Goal: Task Accomplishment & Management: Complete application form

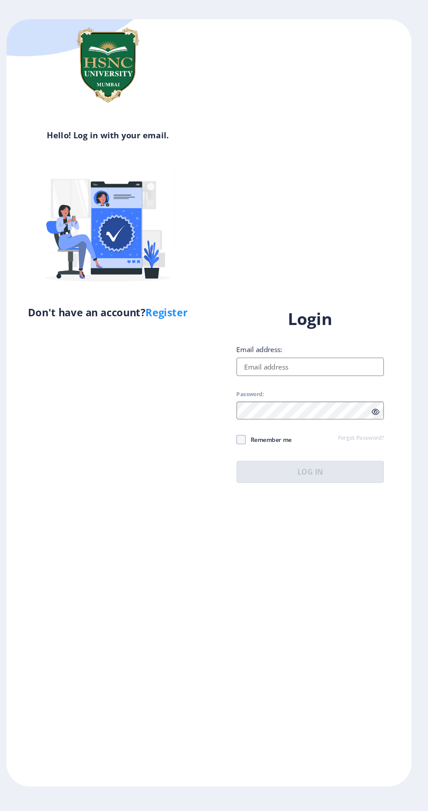
click at [185, 325] on link "Register" at bounding box center [174, 319] width 40 height 13
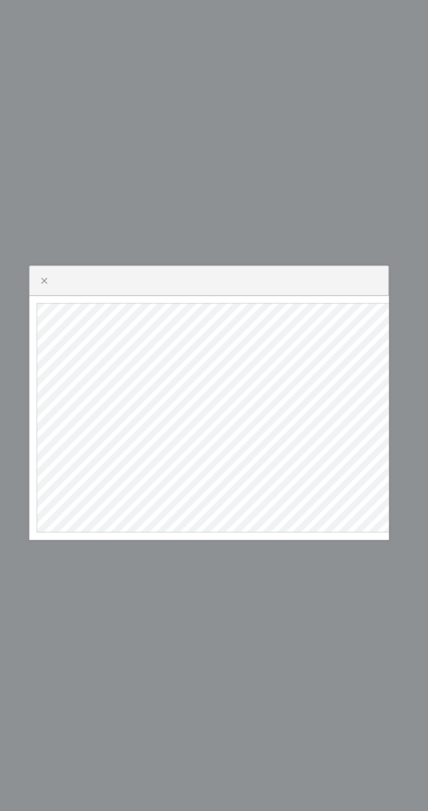
select select
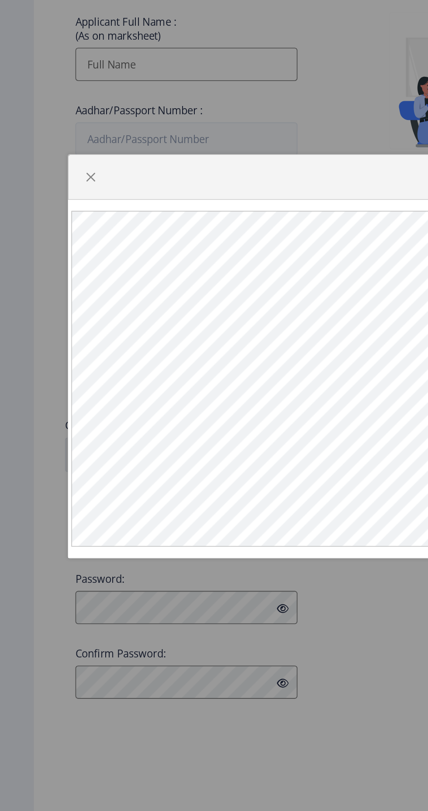
scroll to position [0, 14]
click at [58, 289] on span "button" at bounding box center [57, 292] width 7 height 7
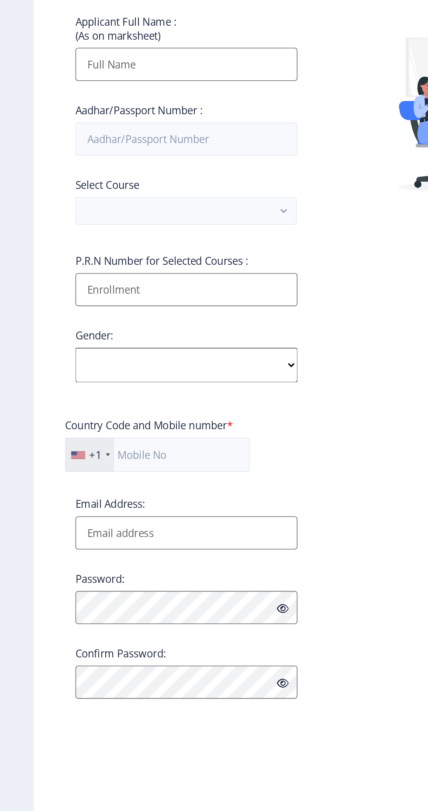
click at [158, 176] on input "Applicant First Name:" at bounding box center [118, 165] width 140 height 21
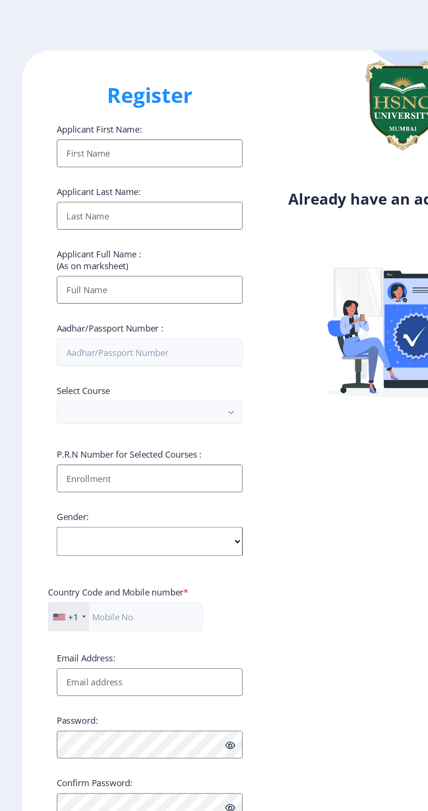
click at [147, 123] on input "Applicant First Name:" at bounding box center [118, 118] width 140 height 21
type input "CH"
type input "[PERSON_NAME]"
type input "CH SJSS [PERSON_NAME]"
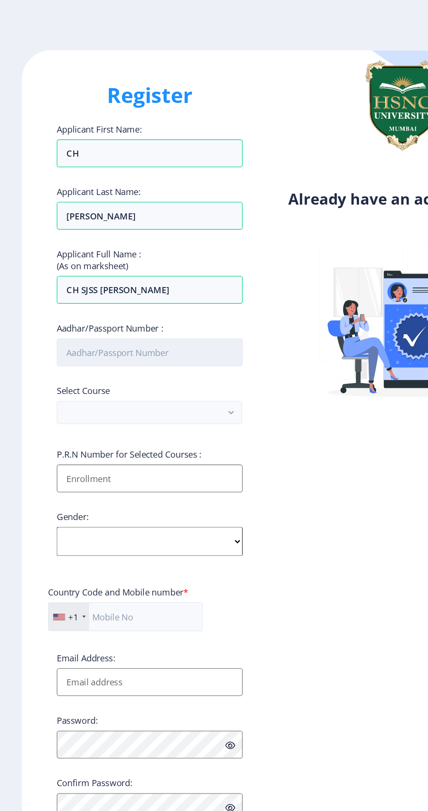
click at [158, 272] on input "Aadhar/Passport Number :" at bounding box center [118, 268] width 140 height 21
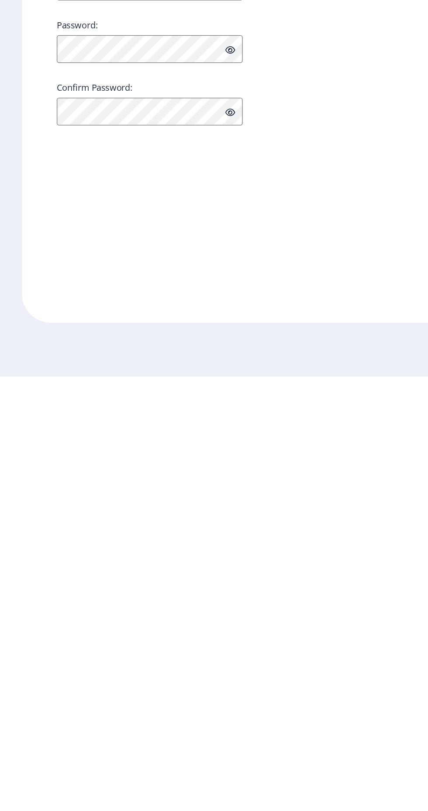
click at [7, 726] on ngx-register "Register Applicant First Name: CH Applicant Last Name: [PERSON_NAME] Applicant …" at bounding box center [214, 406] width 428 height 730
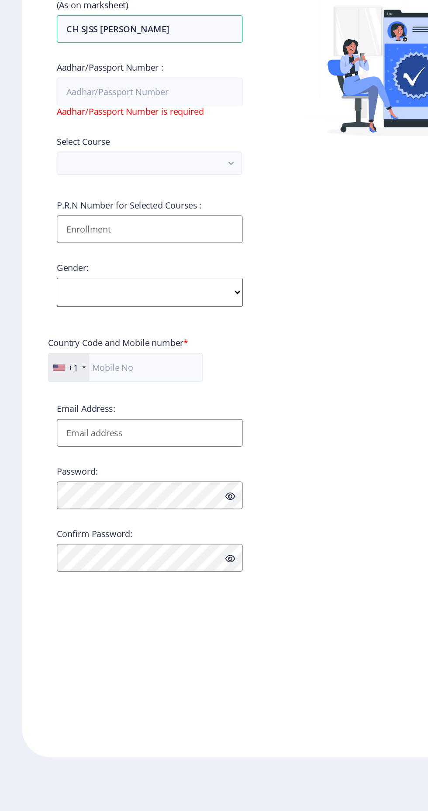
scroll to position [62, 0]
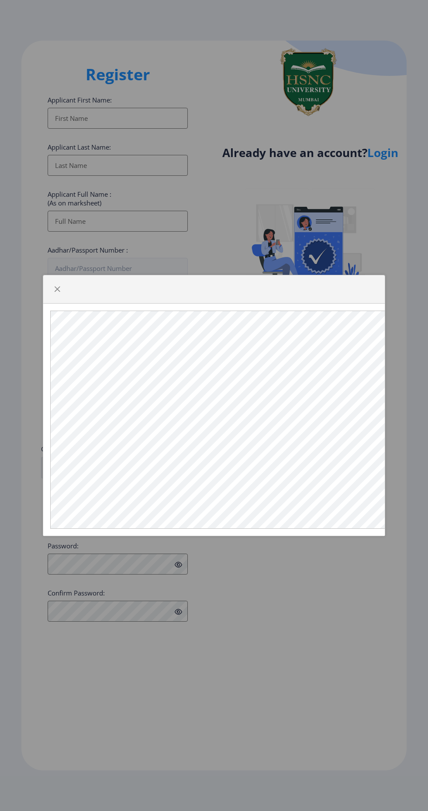
select select
click at [51, 288] on button "button" at bounding box center [57, 289] width 14 height 14
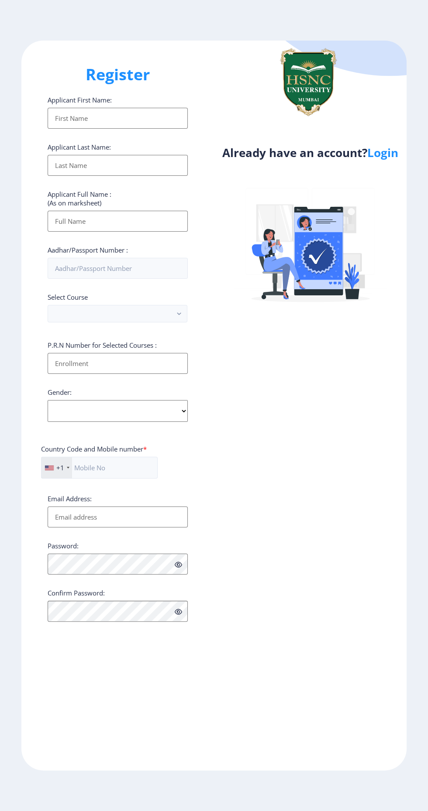
click at [133, 124] on input "Applicant First Name:" at bounding box center [118, 118] width 140 height 21
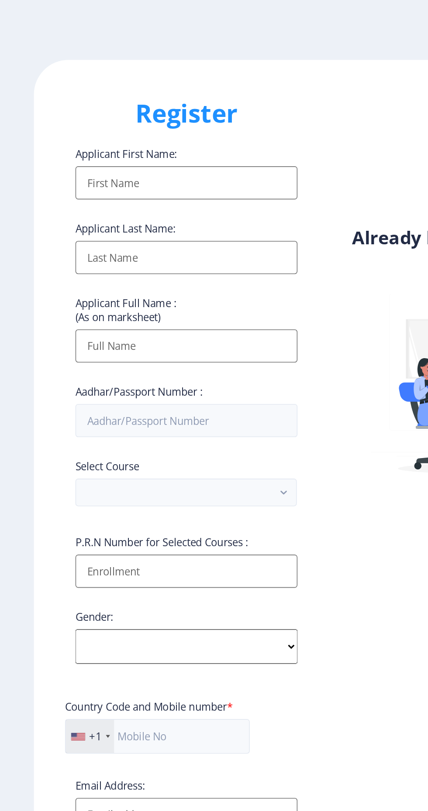
type input "CH"
type input "[PERSON_NAME]"
type input "CH SJSS [PERSON_NAME]"
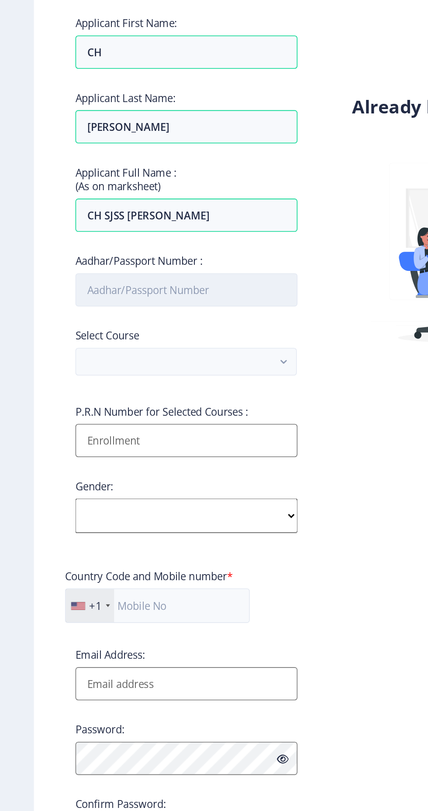
click at [151, 269] on input "Aadhar/Passport Number :" at bounding box center [118, 268] width 140 height 21
type input "p"
click at [124, 273] on input "p" at bounding box center [118, 268] width 140 height 21
type input "722056794337"
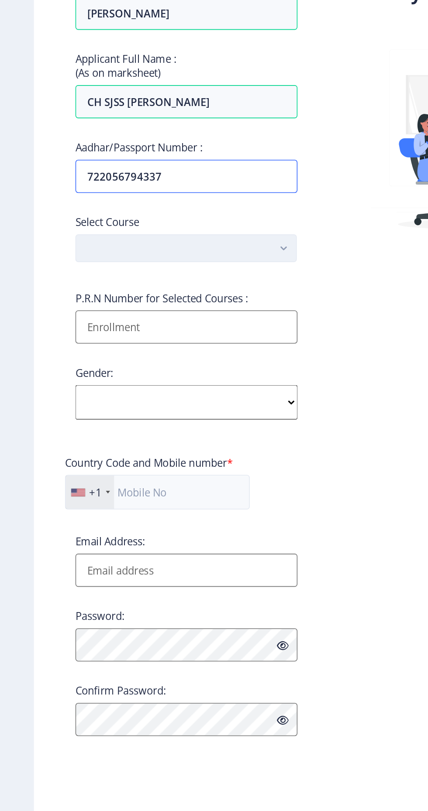
type input "722056794337"
click at [150, 315] on button "button" at bounding box center [118, 313] width 140 height 17
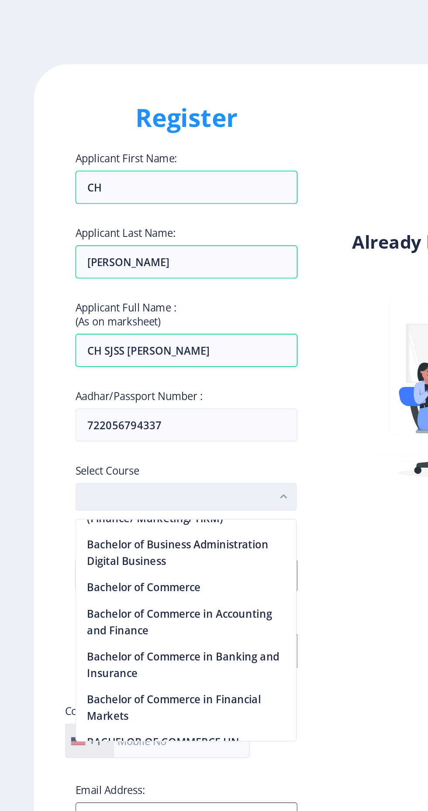
scroll to position [281, 0]
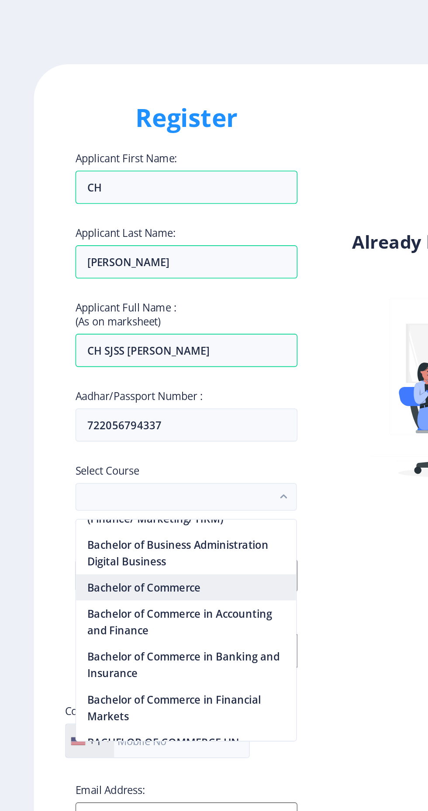
click at [114, 373] on nb-option "Bachelor of Commerce" at bounding box center [117, 371] width 139 height 17
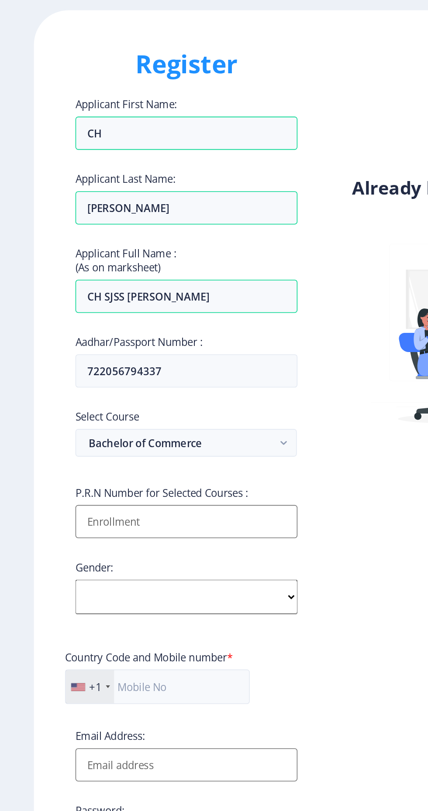
click at [158, 368] on input "Applicant First Name:" at bounding box center [118, 363] width 140 height 21
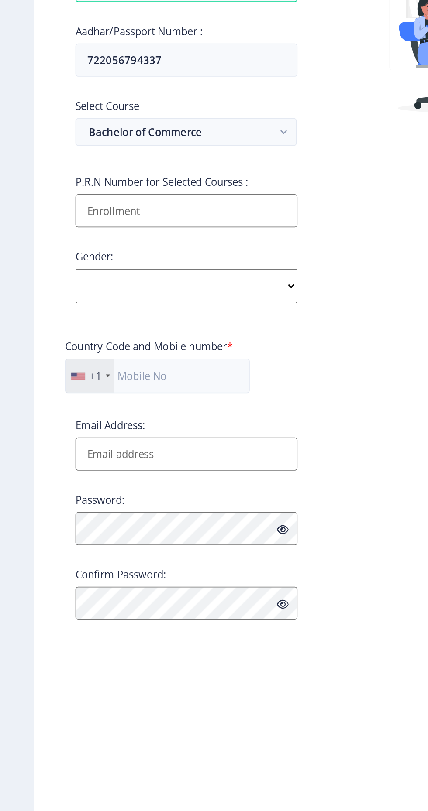
click at [154, 369] on input "Applicant First Name:" at bounding box center [118, 363] width 140 height 21
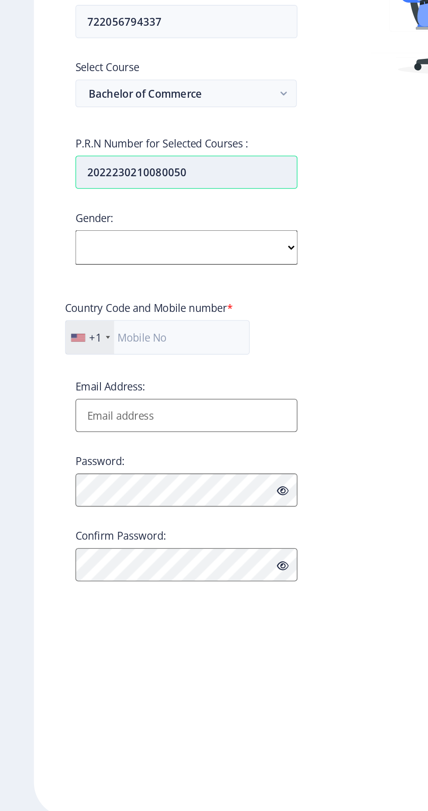
type input "2022230210080050"
click at [161, 416] on select "Select Gender Male Female Other" at bounding box center [118, 411] width 140 height 22
select select "[DEMOGRAPHIC_DATA]"
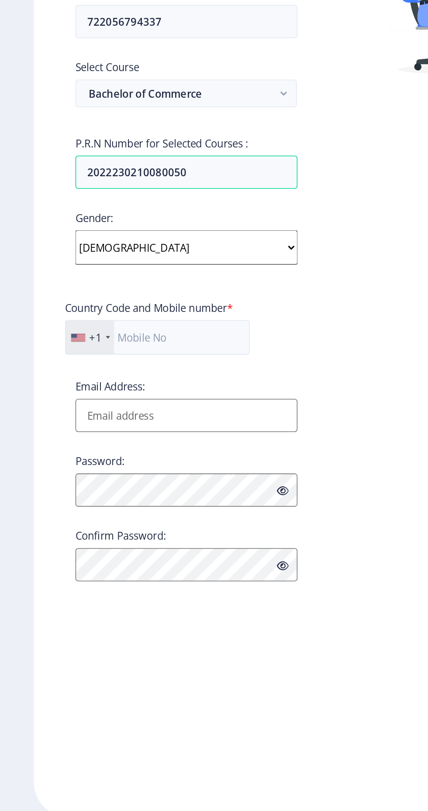
click at [48, 402] on select "Select Gender Male Female Other" at bounding box center [118, 411] width 140 height 22
click at [122, 466] on input "text" at bounding box center [99, 468] width 117 height 22
type input "8921979903"
click at [62, 469] on div "+1" at bounding box center [60, 467] width 8 height 9
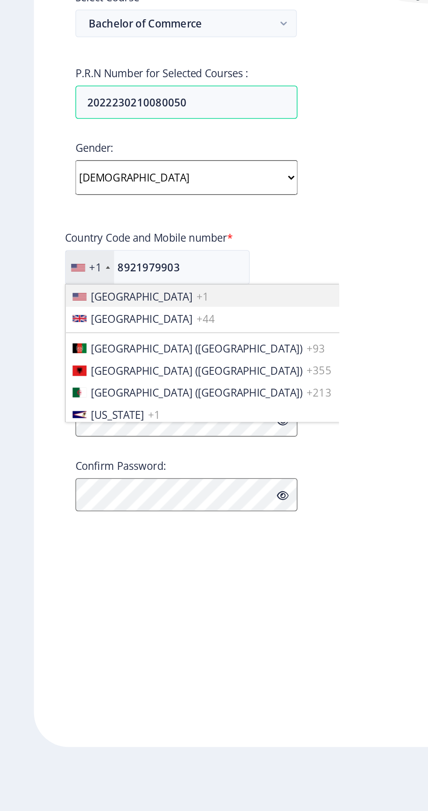
click at [163, 479] on li "United States +1" at bounding box center [179, 486] width 276 height 14
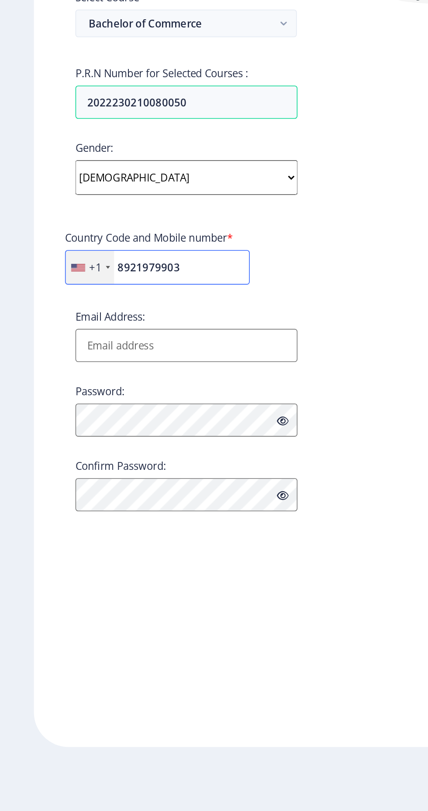
scroll to position [61, 0]
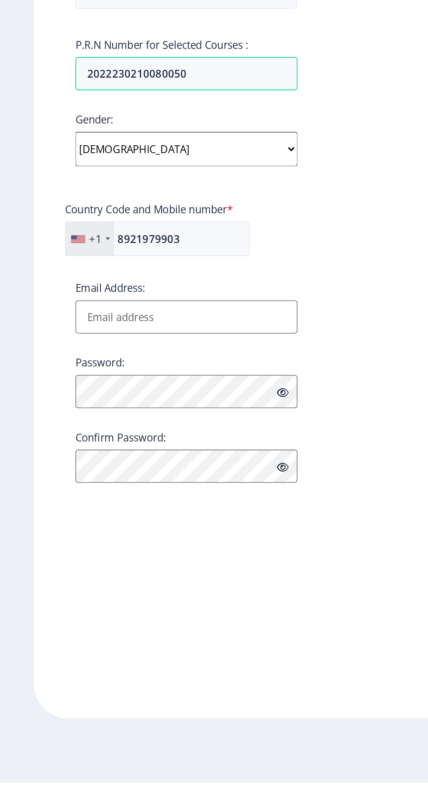
click at [54, 457] on div "+1" at bounding box center [56, 467] width 31 height 21
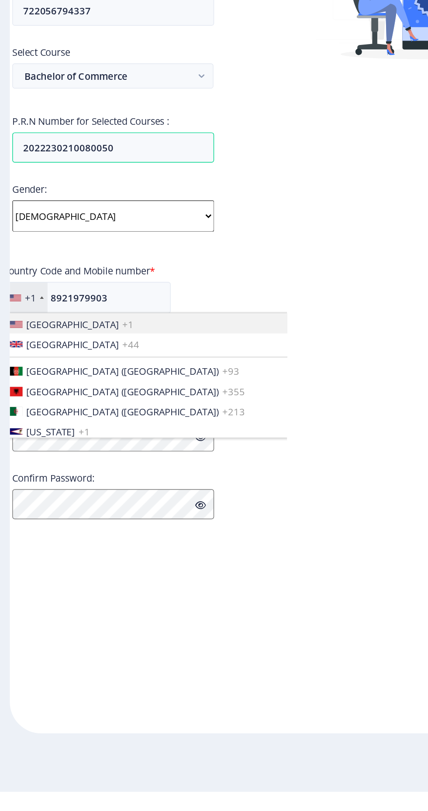
scroll to position [0, 0]
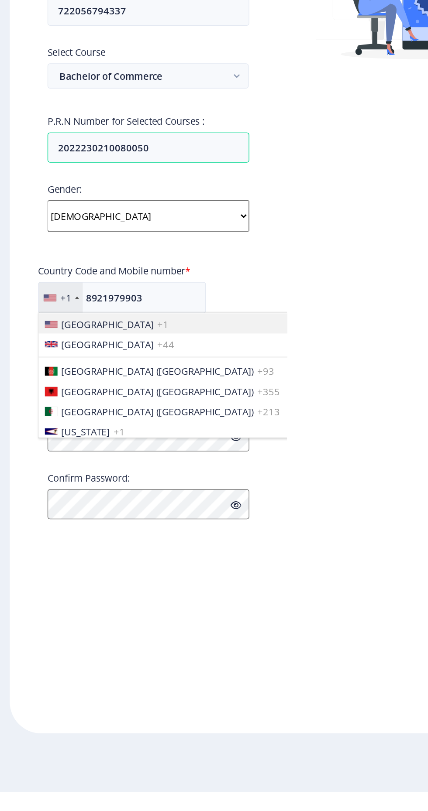
click at [63, 490] on span "[GEOGRAPHIC_DATA]" at bounding box center [89, 486] width 64 height 9
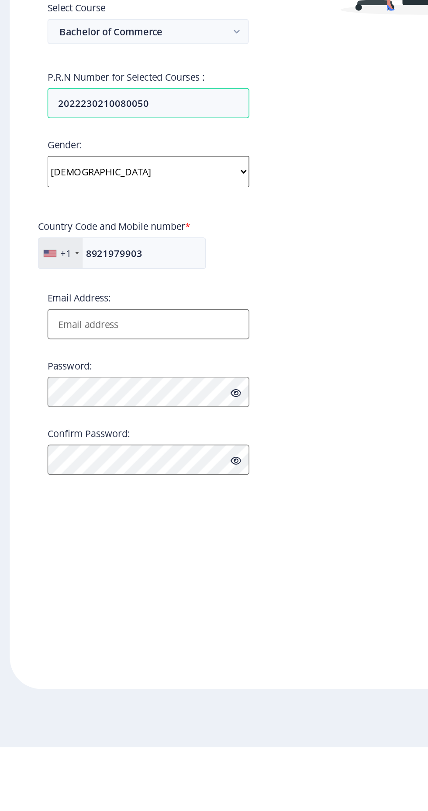
click at [54, 494] on label "Email Address:" at bounding box center [70, 498] width 44 height 9
click at [54, 507] on input "Email Address:" at bounding box center [118, 517] width 140 height 21
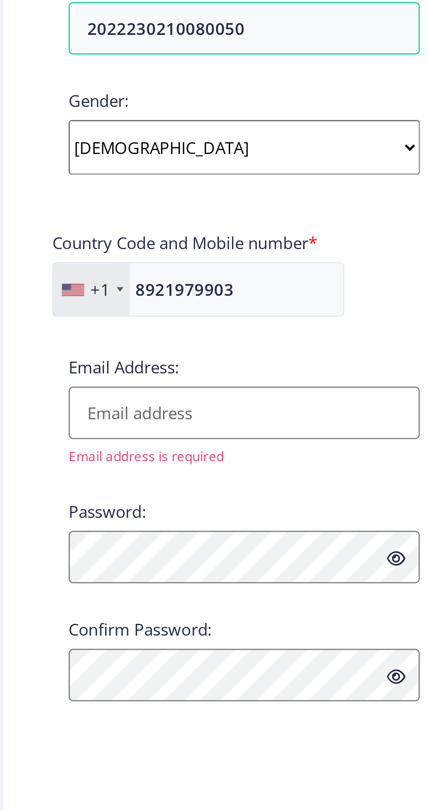
scroll to position [5, 0]
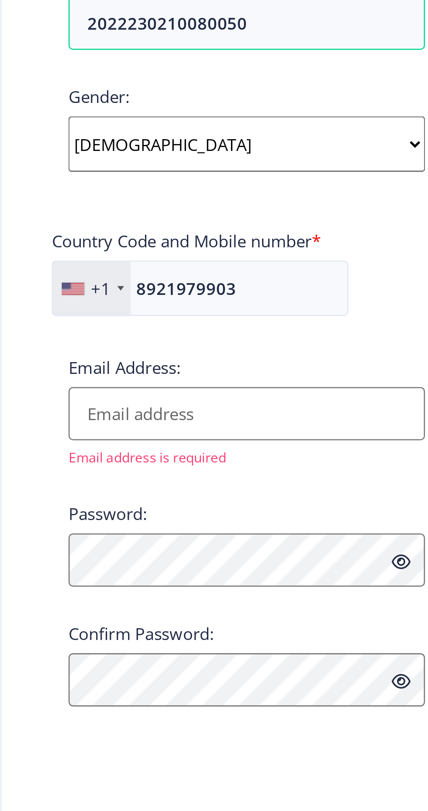
click at [65, 460] on div "+1" at bounding box center [56, 467] width 31 height 21
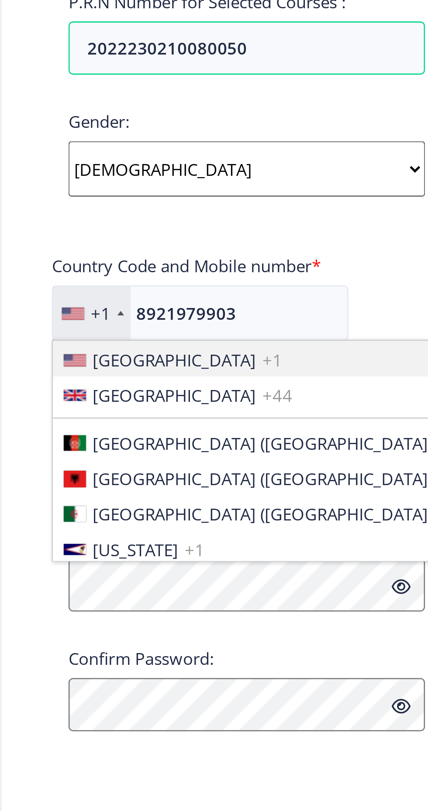
scroll to position [0, 0]
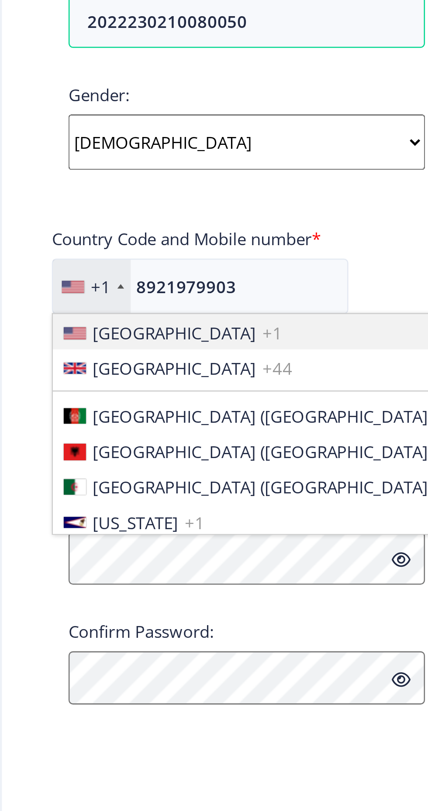
click at [104, 503] on span "[GEOGRAPHIC_DATA]" at bounding box center [89, 500] width 64 height 9
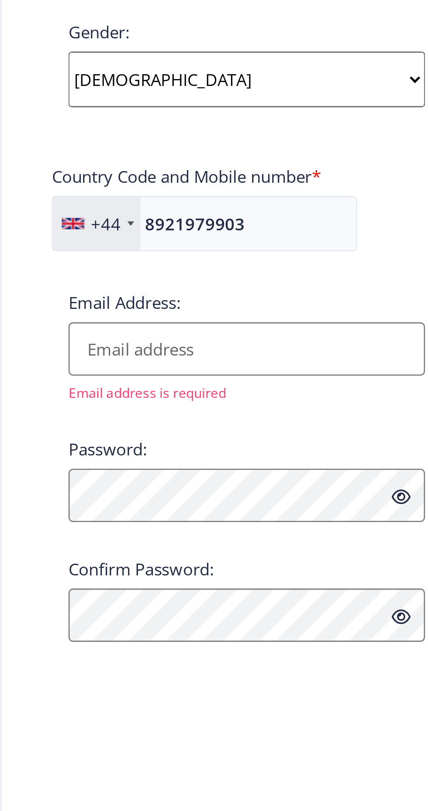
click at [65, 475] on div "+44" at bounding box center [58, 467] width 34 height 21
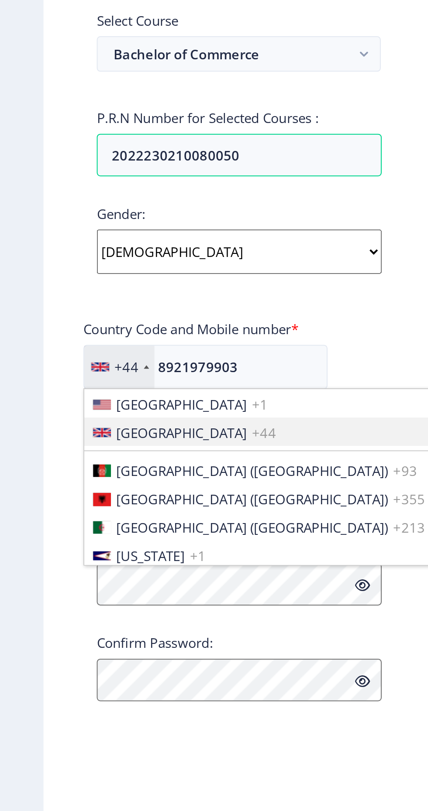
click at [62, 466] on div "+44" at bounding box center [62, 467] width 12 height 9
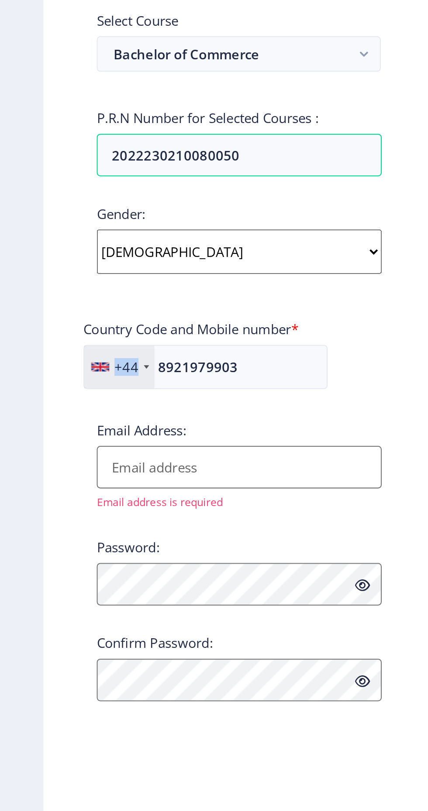
click at [68, 462] on div "+44" at bounding box center [58, 467] width 34 height 21
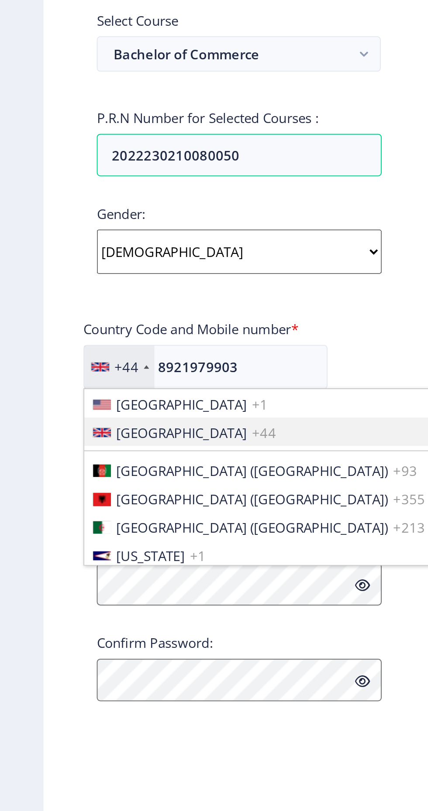
click at [49, 478] on div "+44" at bounding box center [58, 467] width 34 height 21
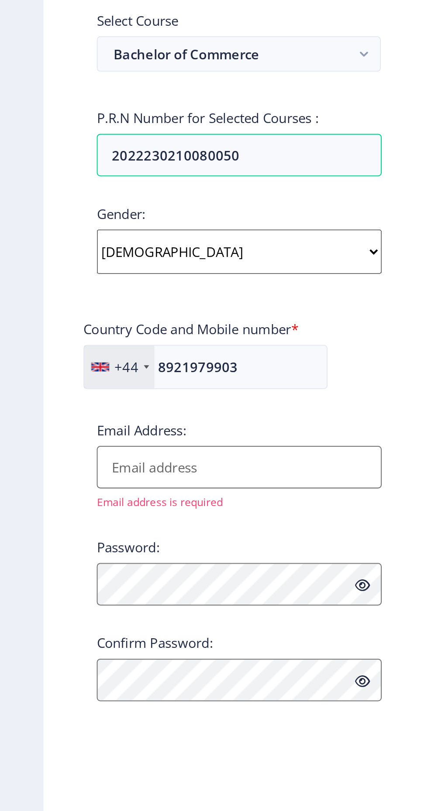
click at [55, 470] on div "+44" at bounding box center [58, 467] width 34 height 21
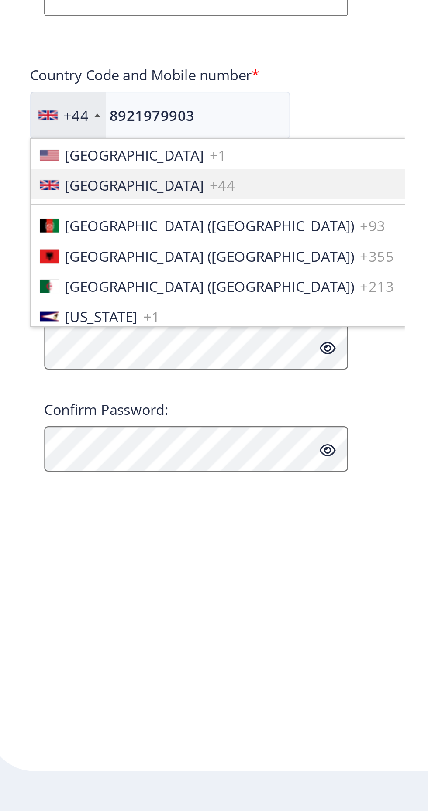
click at [120, 662] on div "Register Applicant First Name: CH Applicant Last Name: SREENIVASA Applicant Ful…" at bounding box center [117, 406] width 192 height 730
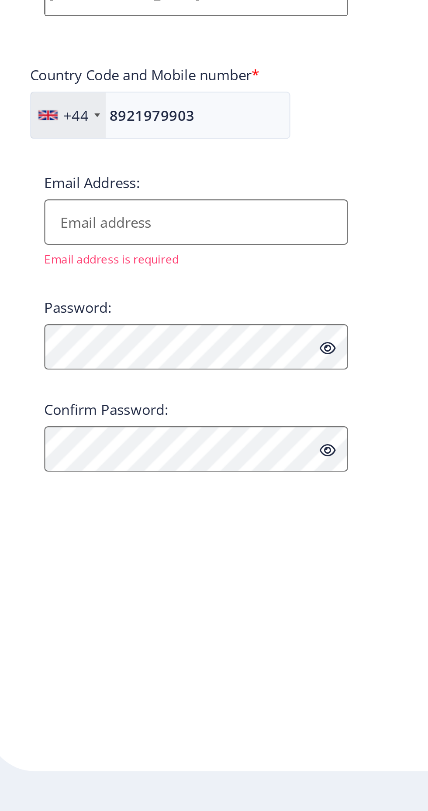
click at [140, 518] on input "Email Address:" at bounding box center [118, 517] width 140 height 21
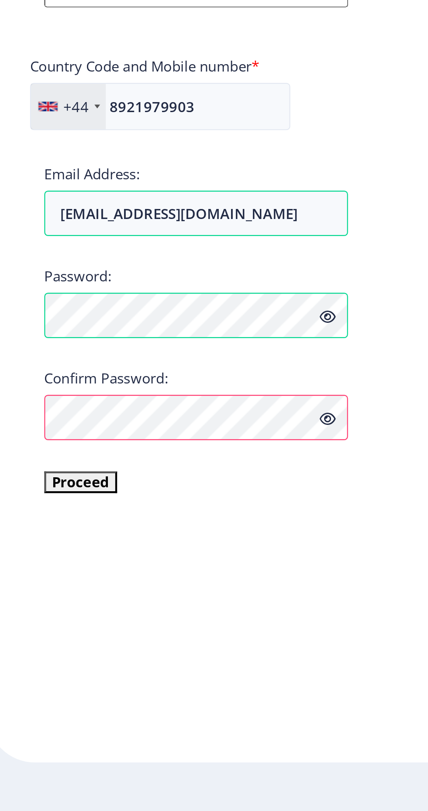
click at [65, 471] on div "+44" at bounding box center [62, 467] width 12 height 9
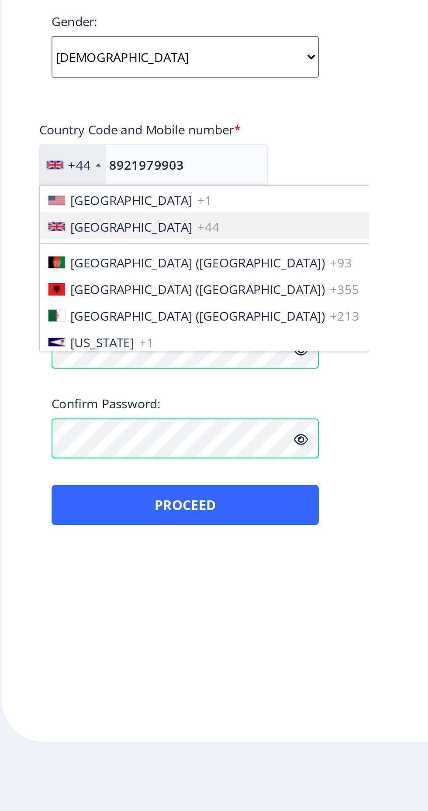
click at [45, 566] on li "American Samoa +1" at bounding box center [179, 560] width 276 height 14
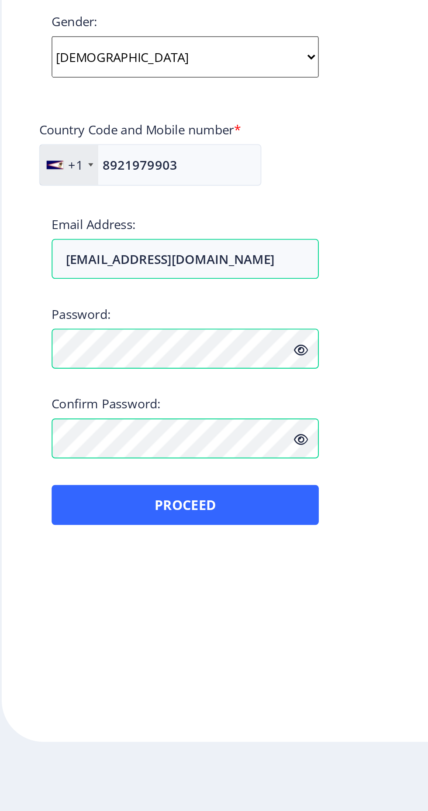
click at [58, 469] on div "+1" at bounding box center [60, 467] width 8 height 9
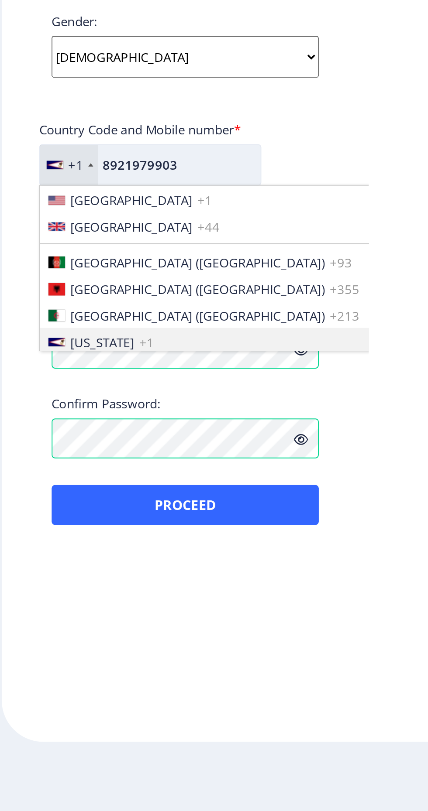
click at [137, 472] on input "8921979903" at bounding box center [99, 468] width 117 height 22
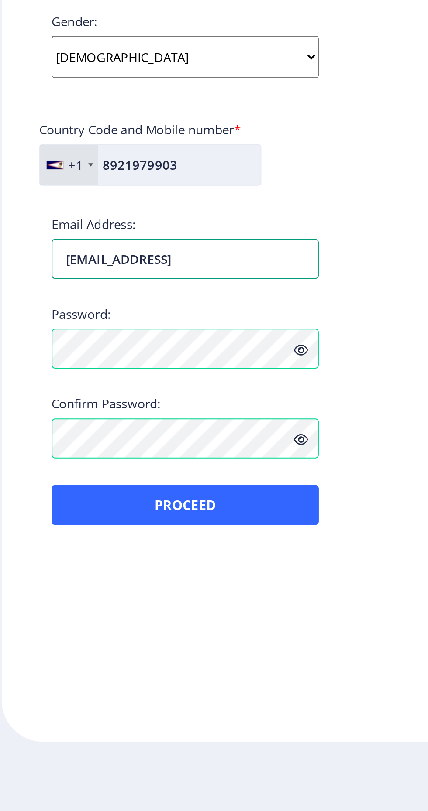
type input "sreenivasa2003chitikala@gmail.comp"
click at [129, 473] on input "8921979903" at bounding box center [99, 468] width 117 height 22
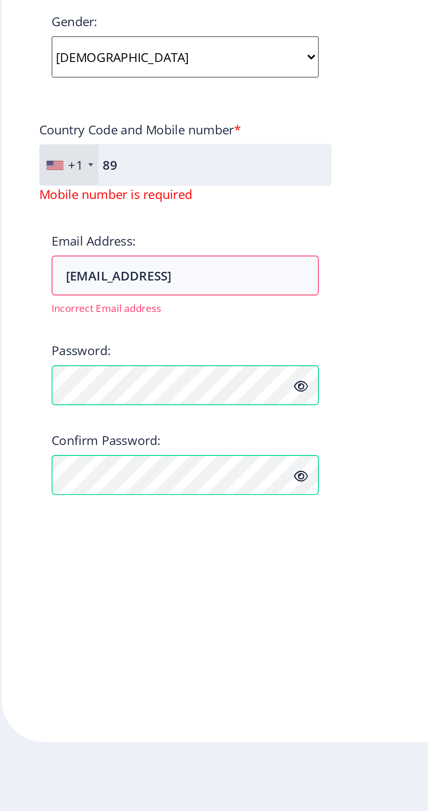
type input "8"
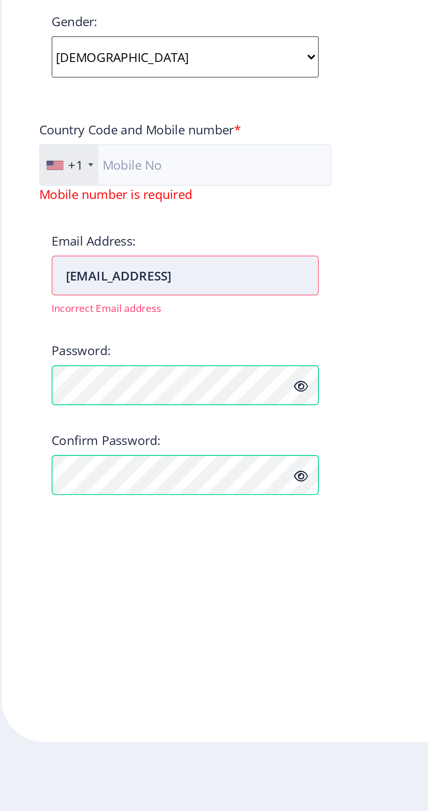
click at [177, 526] on input "sreenivasa2003chitikala@gmail.comp" at bounding box center [118, 525] width 140 height 21
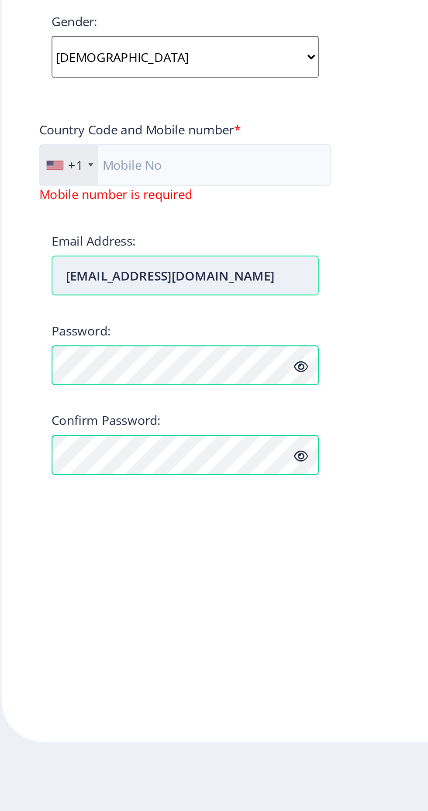
type input "sreenivasa2003chitikala@gmail.com"
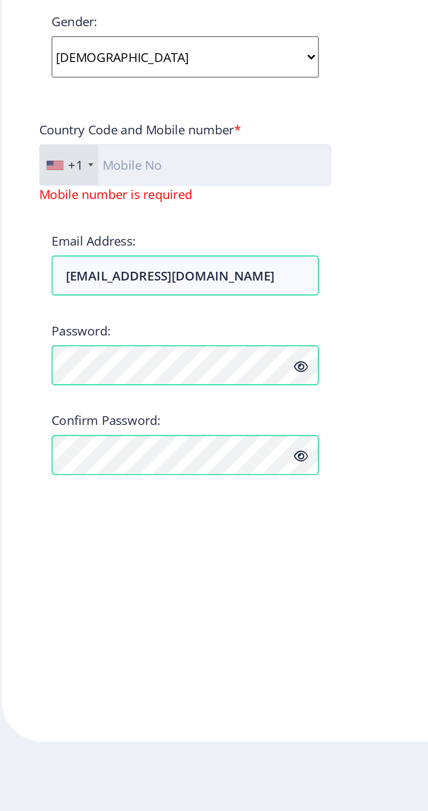
click at [161, 467] on input "text" at bounding box center [117, 468] width 153 height 22
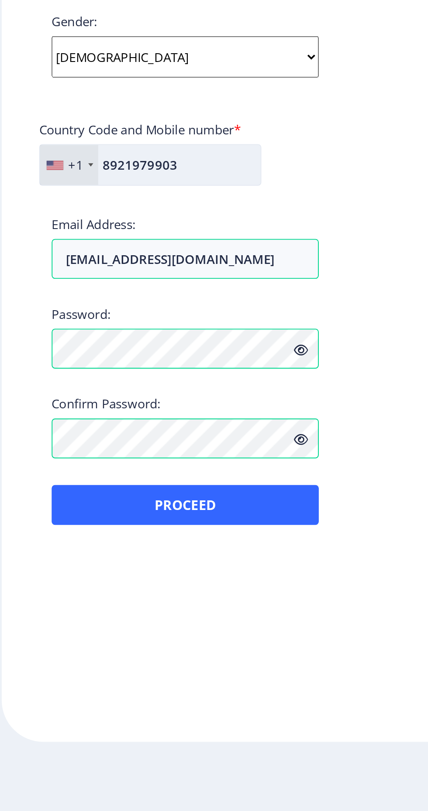
type input "8921979903"
click at [41, 462] on div "+1" at bounding box center [56, 467] width 31 height 21
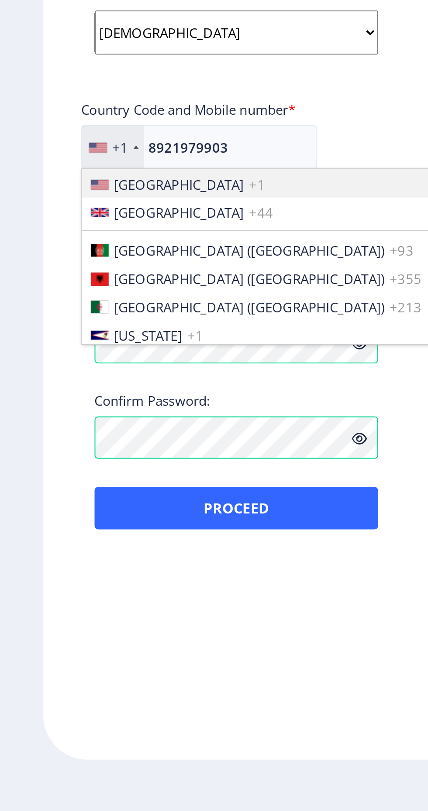
scroll to position [59, 0]
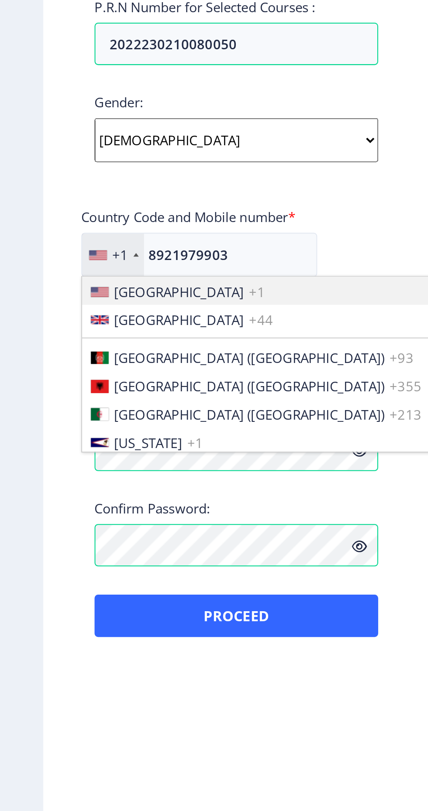
click at [45, 466] on div at bounding box center [48, 468] width 9 height 5
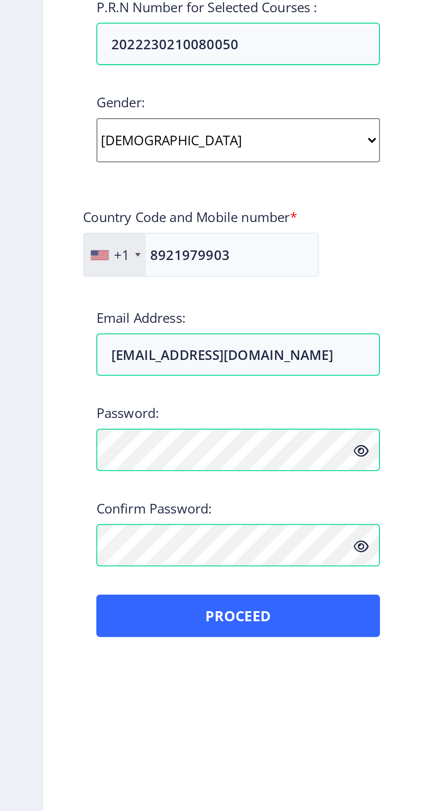
click at [54, 457] on div "+1" at bounding box center [56, 467] width 31 height 21
